Goal: Information Seeking & Learning: Learn about a topic

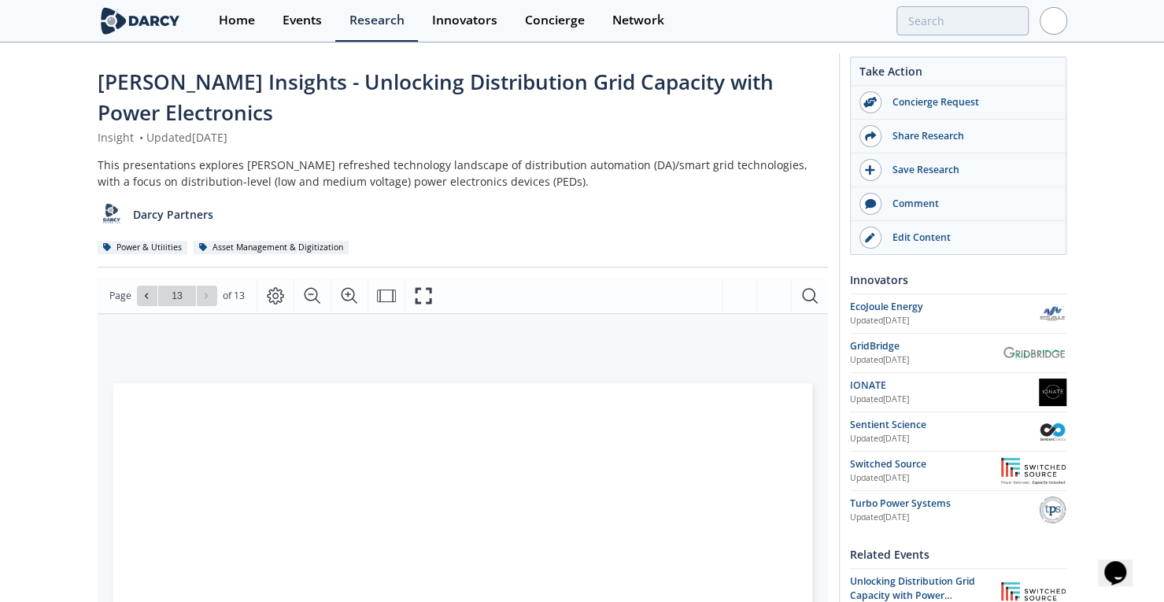
scroll to position [4, 0]
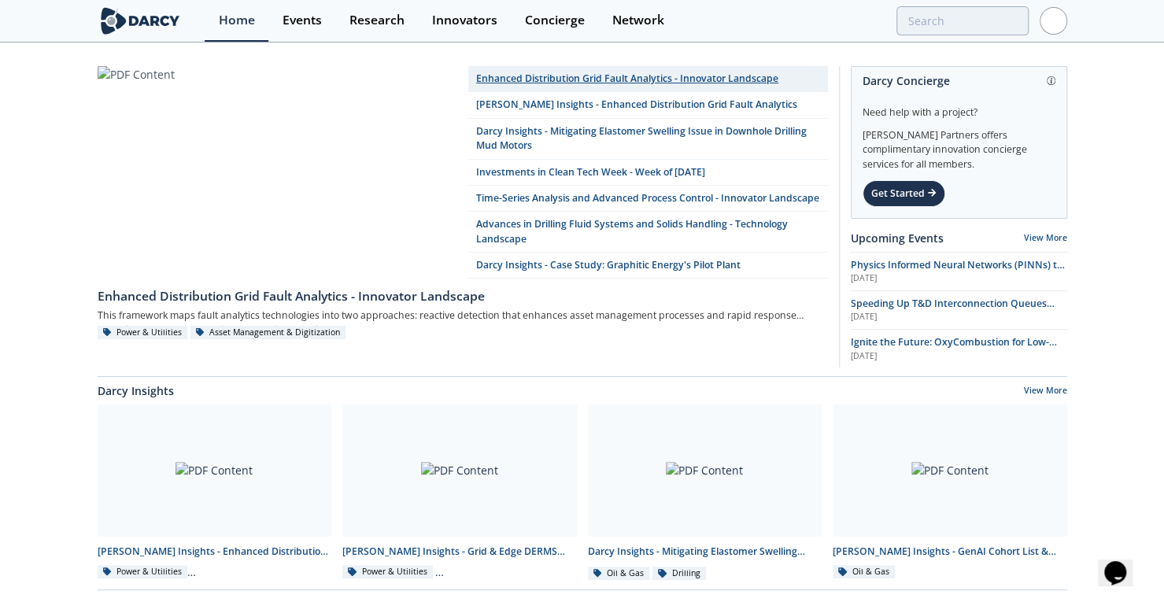
click at [653, 78] on link "Enhanced Distribution Grid Fault Analytics - Innovator Landscape" at bounding box center [648, 79] width 360 height 26
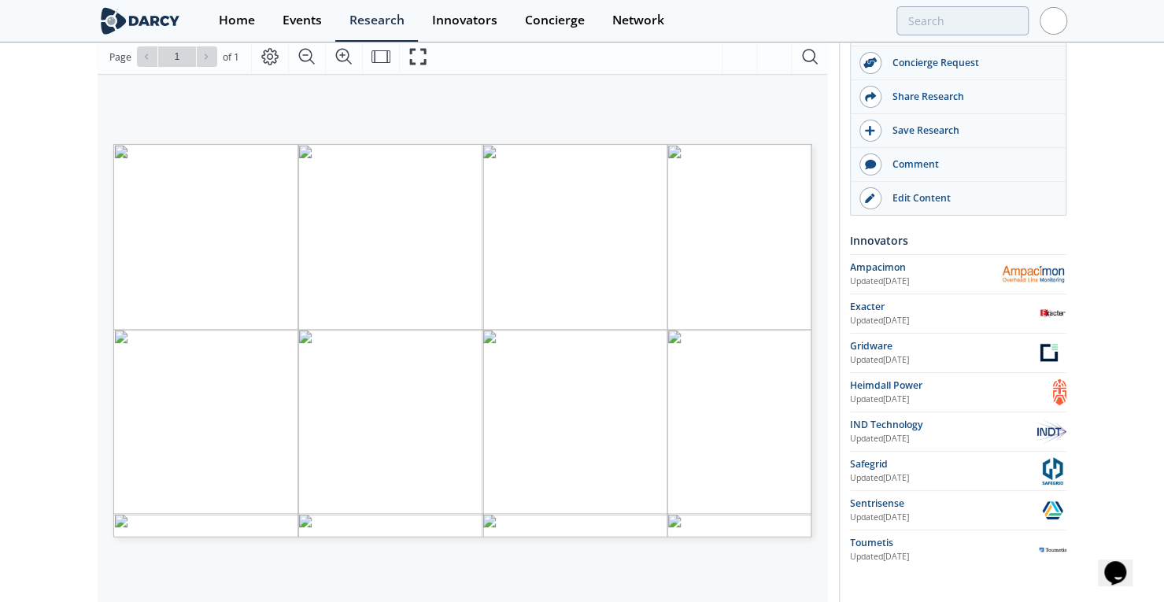
scroll to position [214, 0]
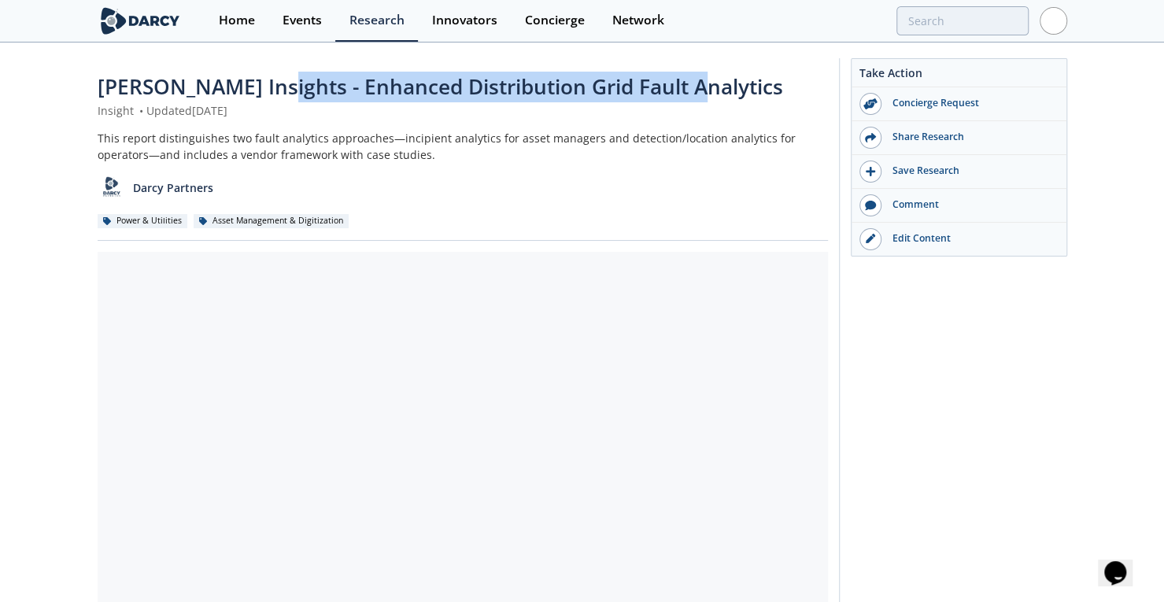
drag, startPoint x: 258, startPoint y: 84, endPoint x: 719, endPoint y: 108, distance: 461.9
click at [732, 84] on div "Darcy Insights - Enhanced Distribution Grid Fault Analytics" at bounding box center [463, 87] width 730 height 31
